Goal: Task Accomplishment & Management: Use online tool/utility

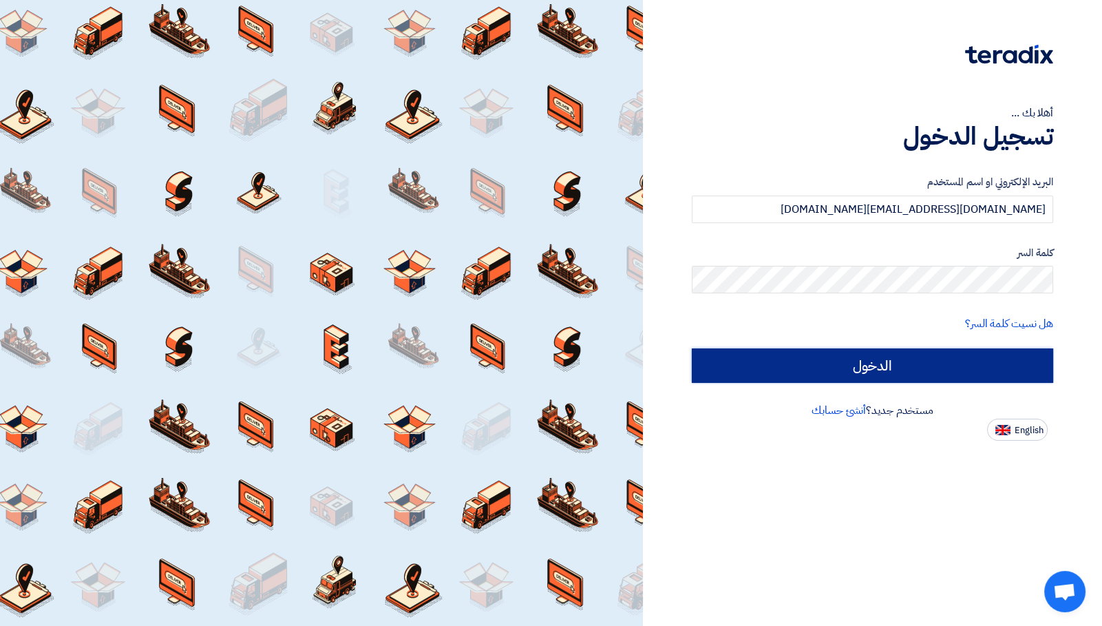
click at [876, 370] on input "الدخول" at bounding box center [872, 365] width 361 height 34
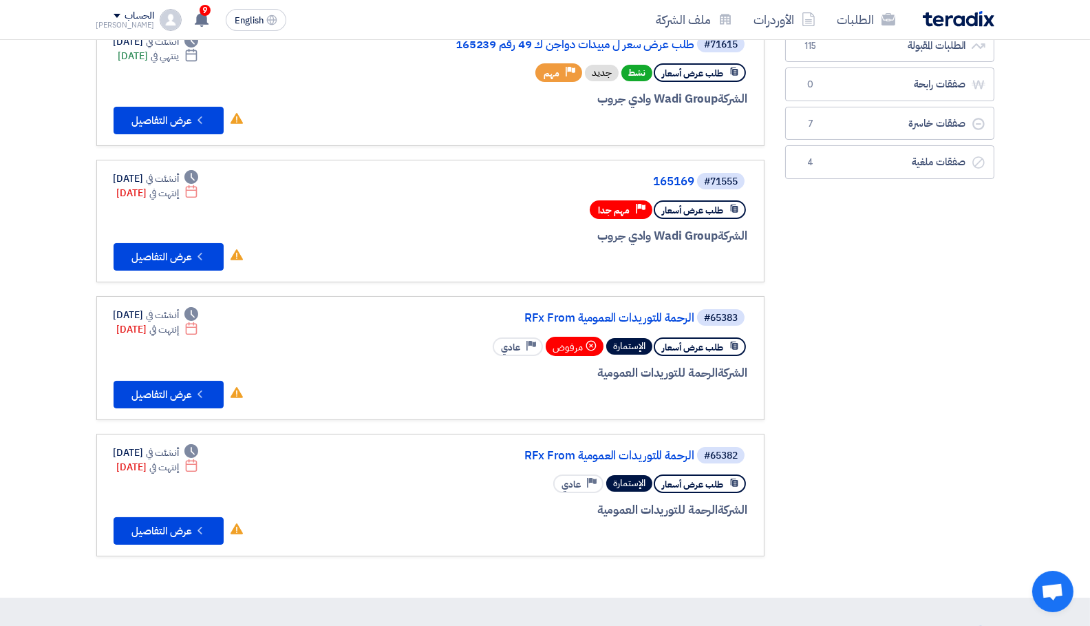
scroll to position [73, 0]
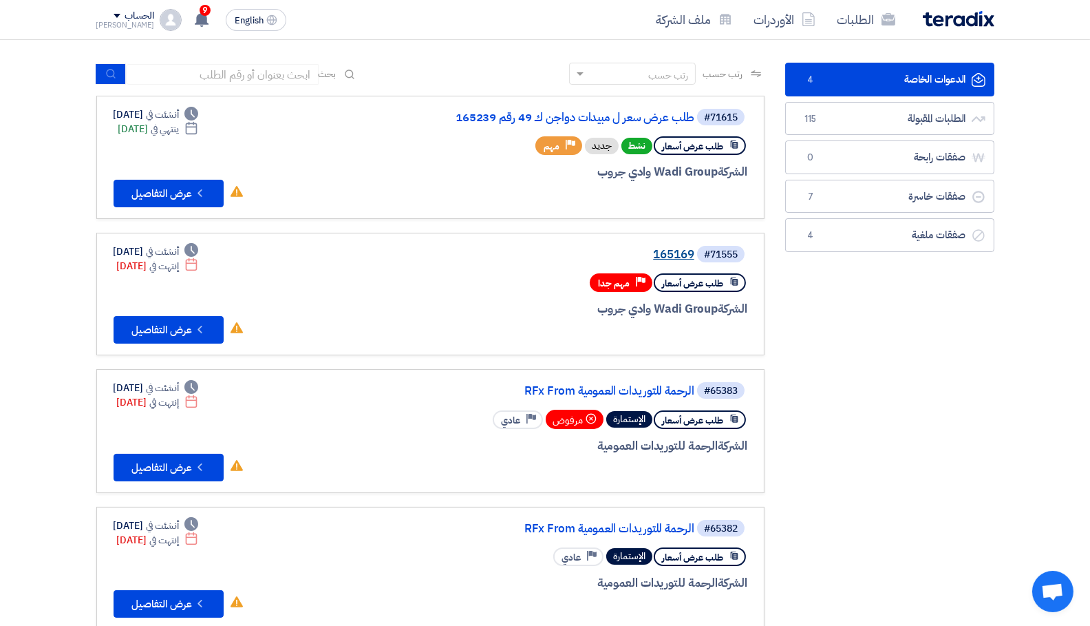
click at [678, 254] on link "165169" at bounding box center [556, 255] width 275 height 12
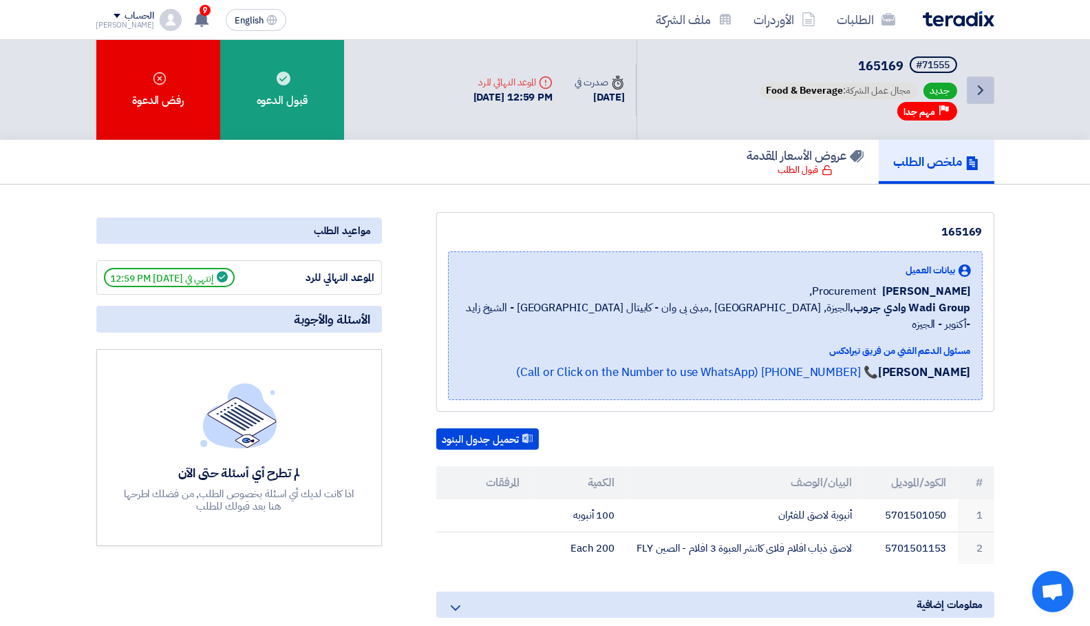
click at [979, 92] on icon "Back" at bounding box center [981, 90] width 17 height 17
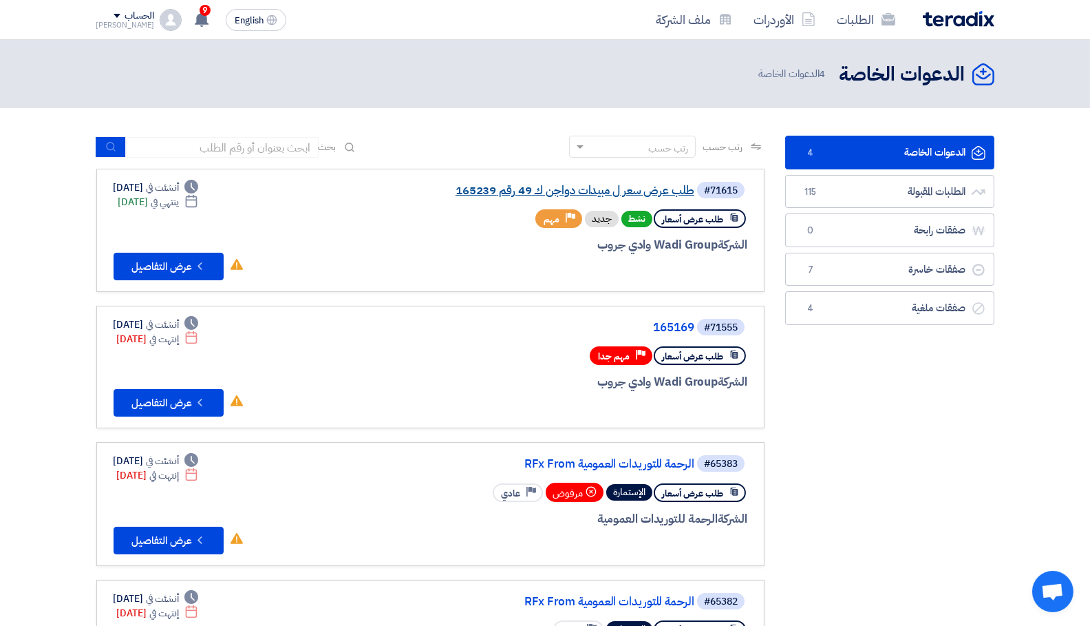
click at [631, 195] on link "طلب عرض سعر ل مبيدات دواجن ك 49 رقم 165239" at bounding box center [556, 190] width 275 height 12
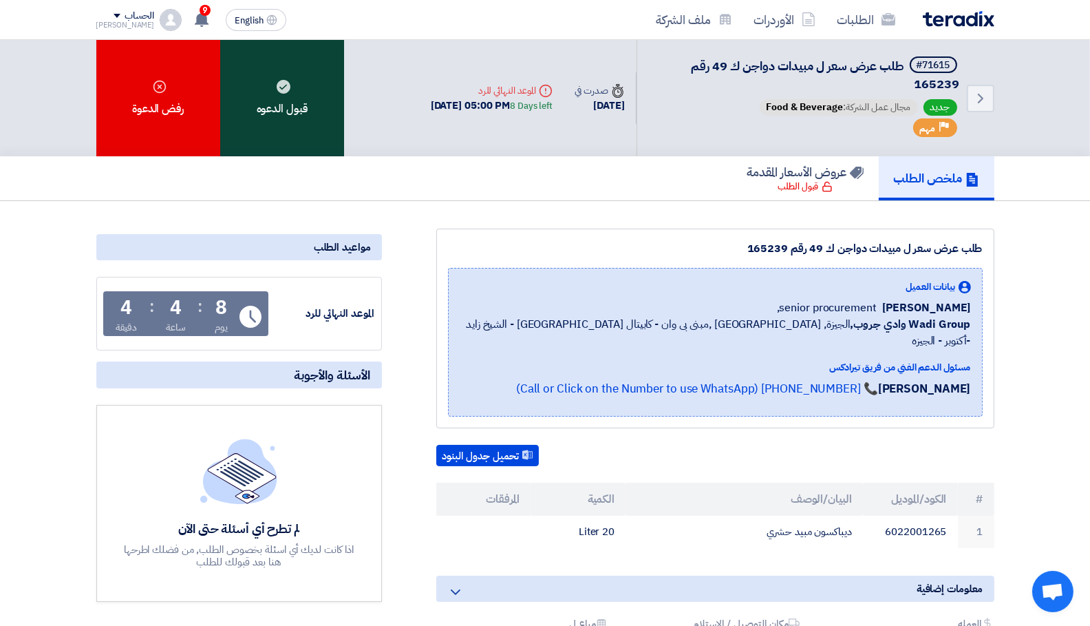
click at [268, 102] on div "قبول الدعوه" at bounding box center [282, 98] width 124 height 116
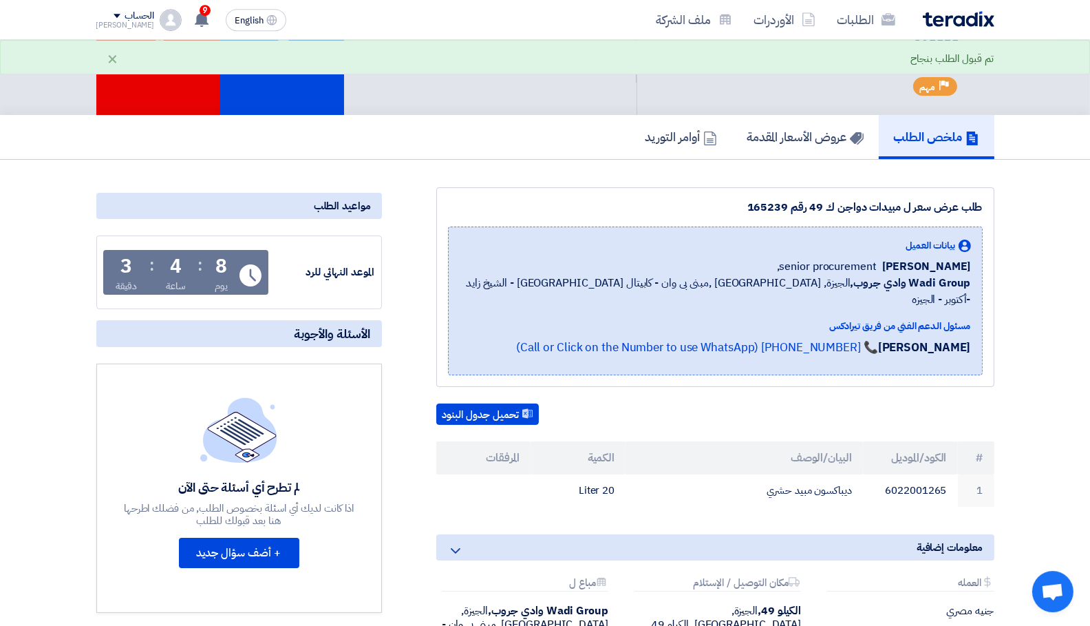
scroll to position [73, 0]
